Goal: Check status: Check status

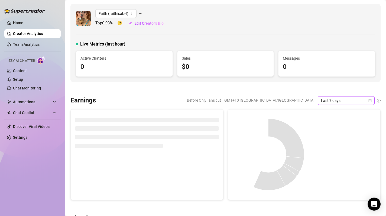
click at [371, 100] on icon "calendar" at bounding box center [369, 100] width 3 height 3
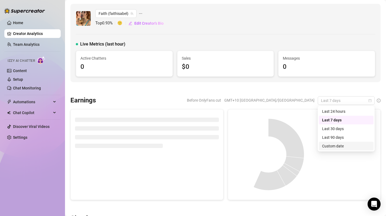
click at [341, 146] on div "Custom date" at bounding box center [346, 146] width 48 height 6
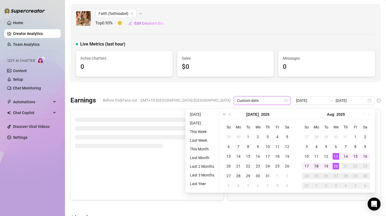
type input "[DATE]"
click at [317, 166] on div "18" at bounding box center [316, 166] width 6 height 6
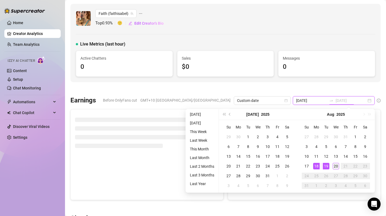
type input "[DATE]"
click at [334, 169] on div "20" at bounding box center [335, 166] width 6 height 6
type input "[DATE]"
